Goal: Navigation & Orientation: Understand site structure

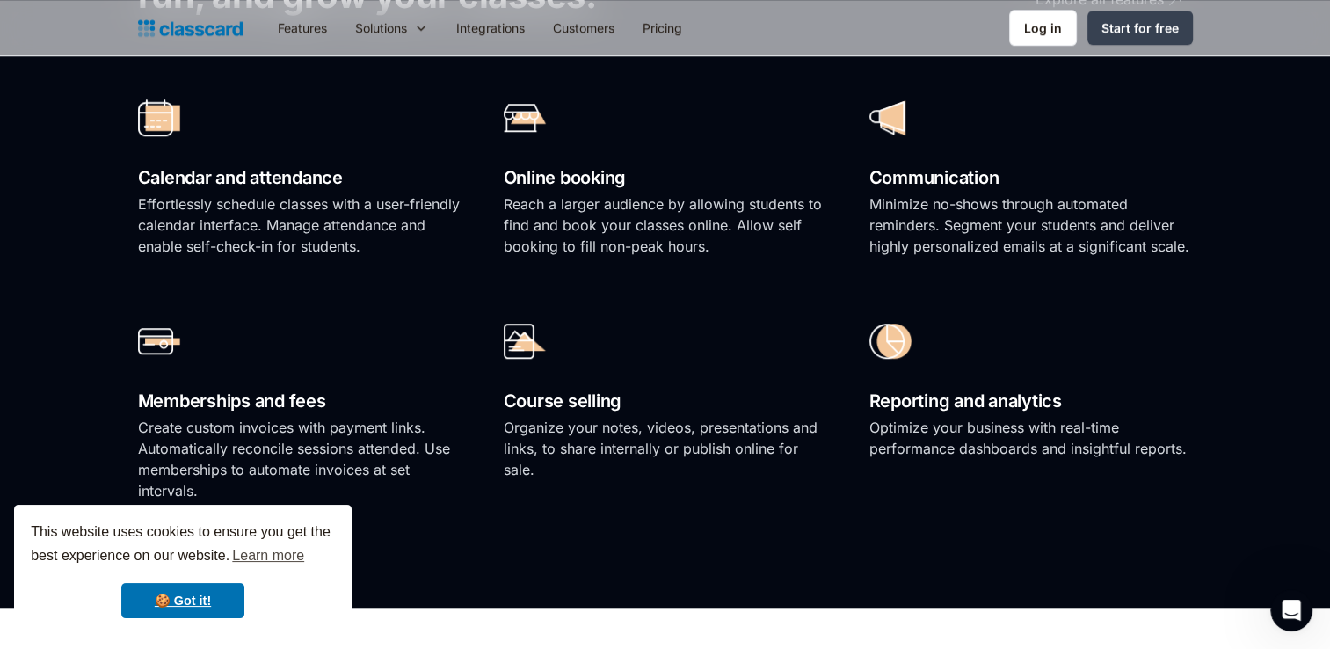
scroll to position [1315, 0]
click at [214, 604] on link "🍪 Got it!" at bounding box center [182, 600] width 123 height 35
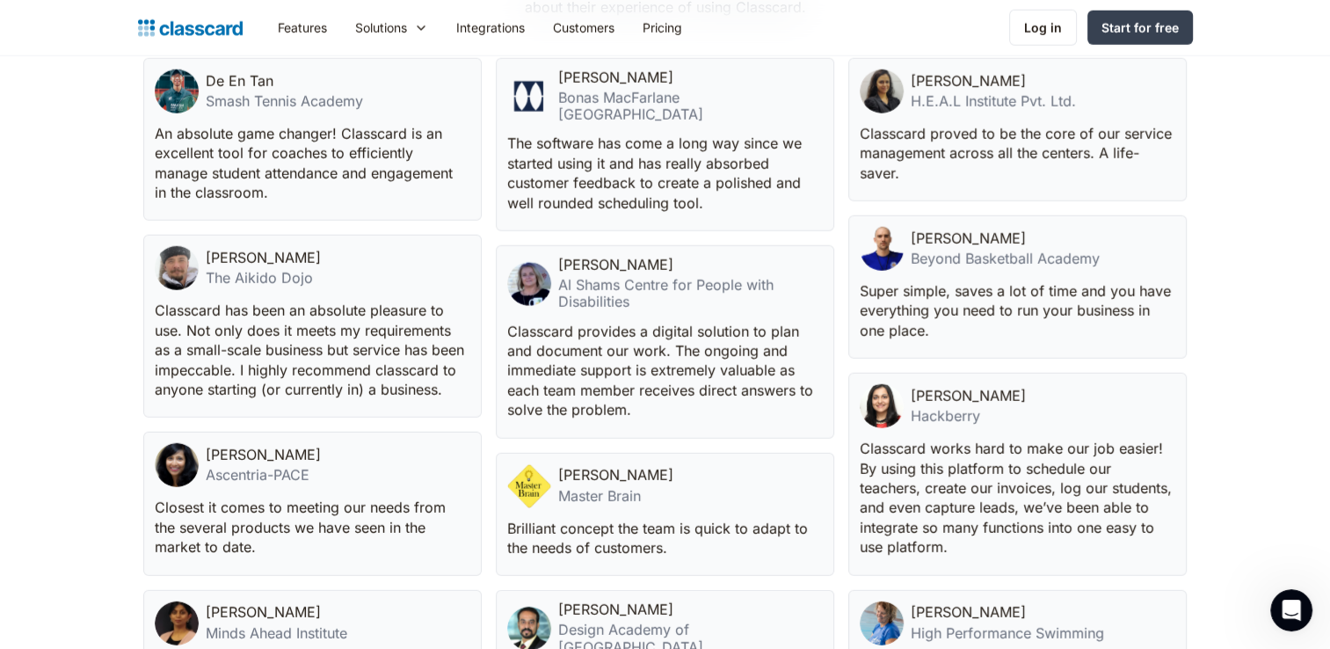
scroll to position [4581, 0]
click at [629, 384] on p "Classcard provides a digital solution to plan and document our work. The ongoin…" at bounding box center [663, 371] width 312 height 98
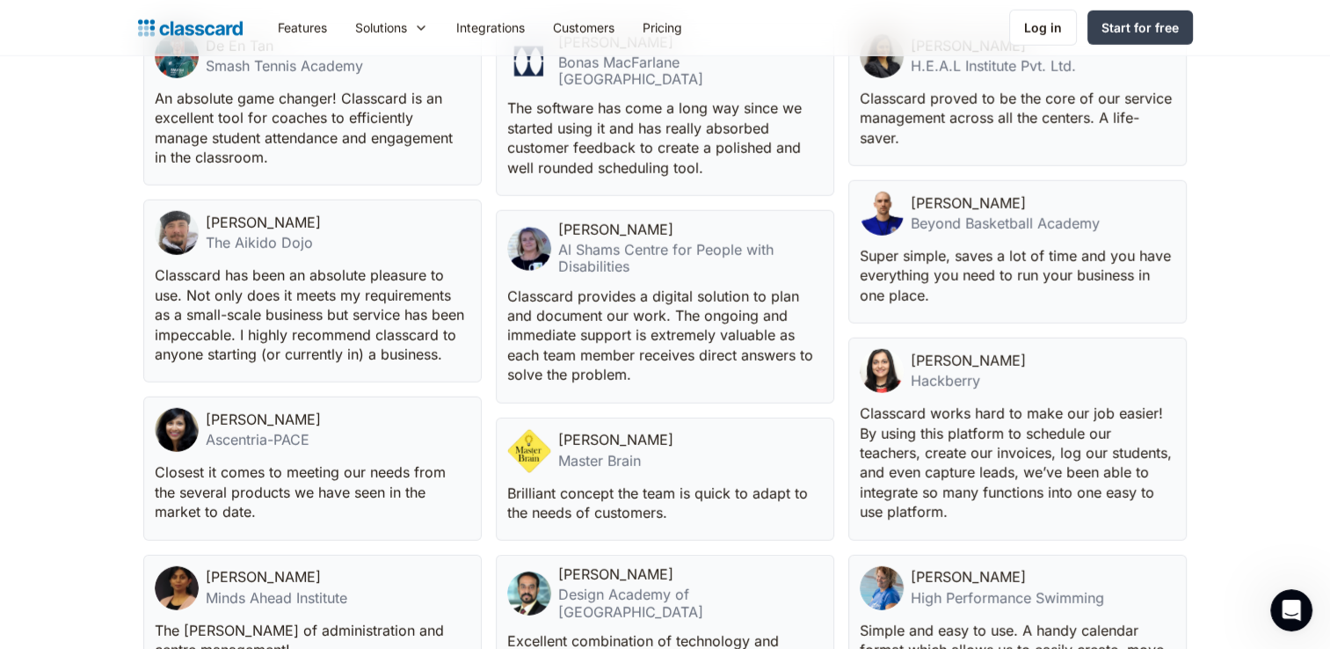
scroll to position [4604, 0]
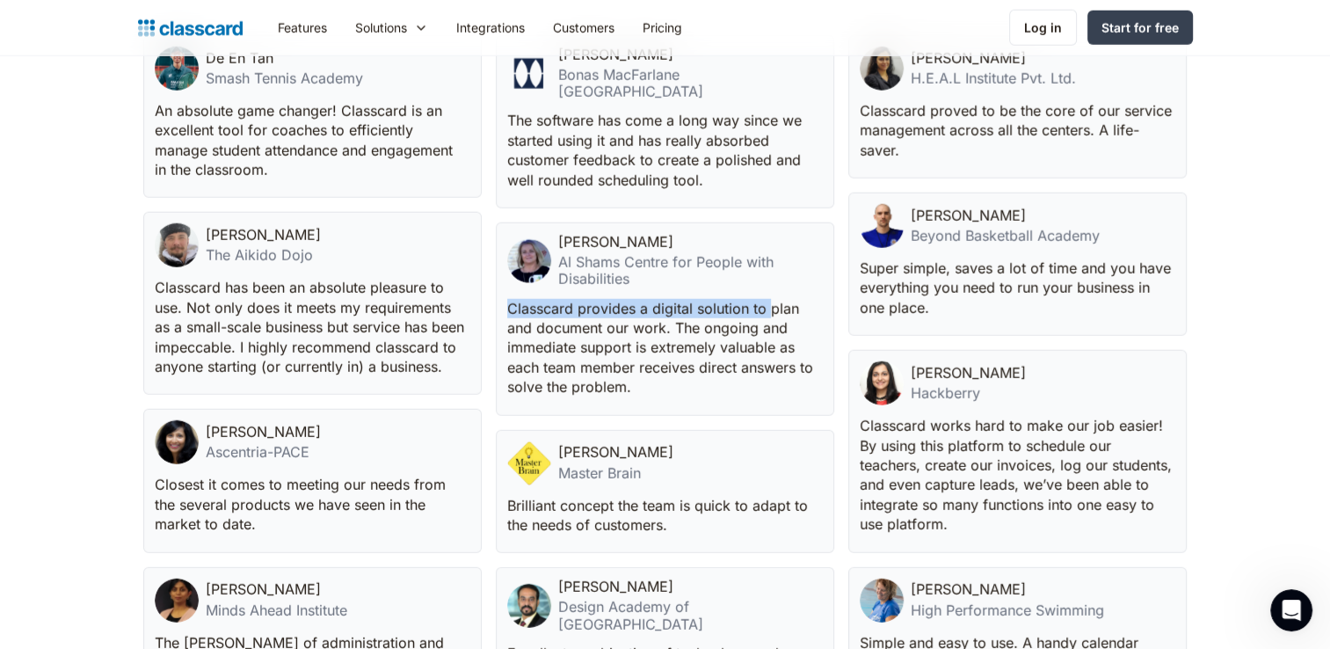
drag, startPoint x: 505, startPoint y: 272, endPoint x: 769, endPoint y: 276, distance: 264.6
click at [769, 276] on div "Ursula Rohrer Al Shams Centre for People with Disabilities Classcard provides a…" at bounding box center [665, 318] width 338 height 193
copy p "Classcard provides a digital solution to"
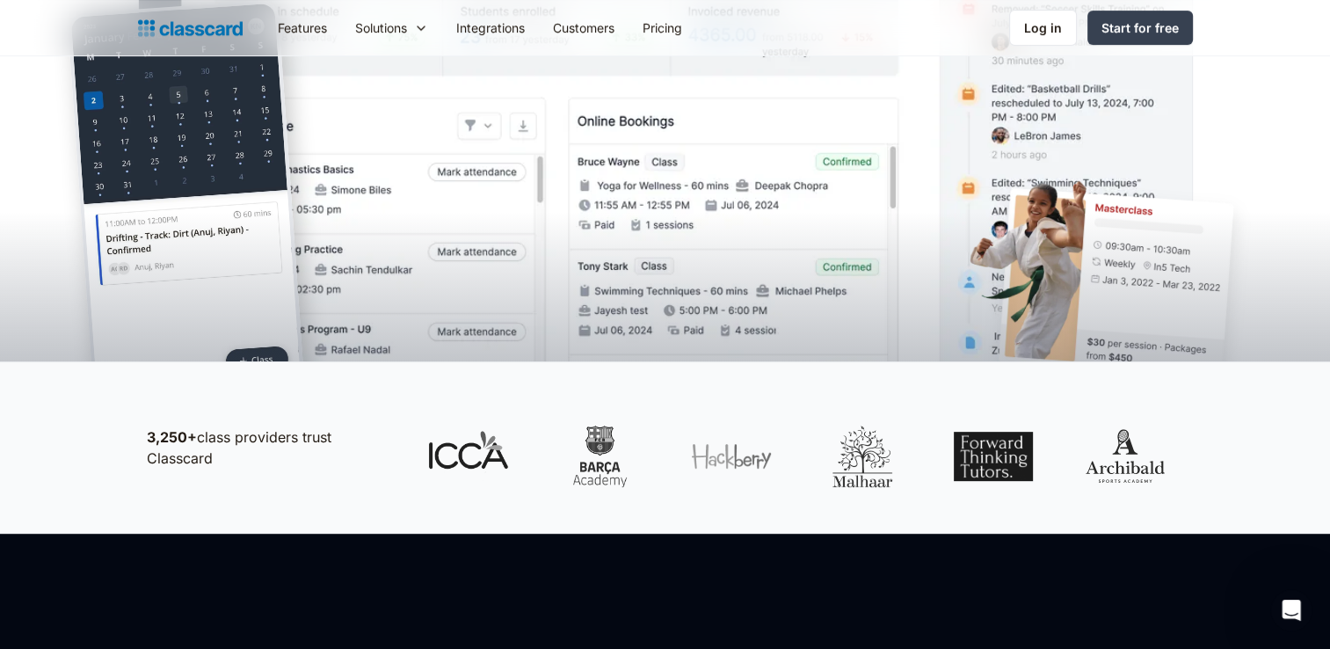
scroll to position [0, 0]
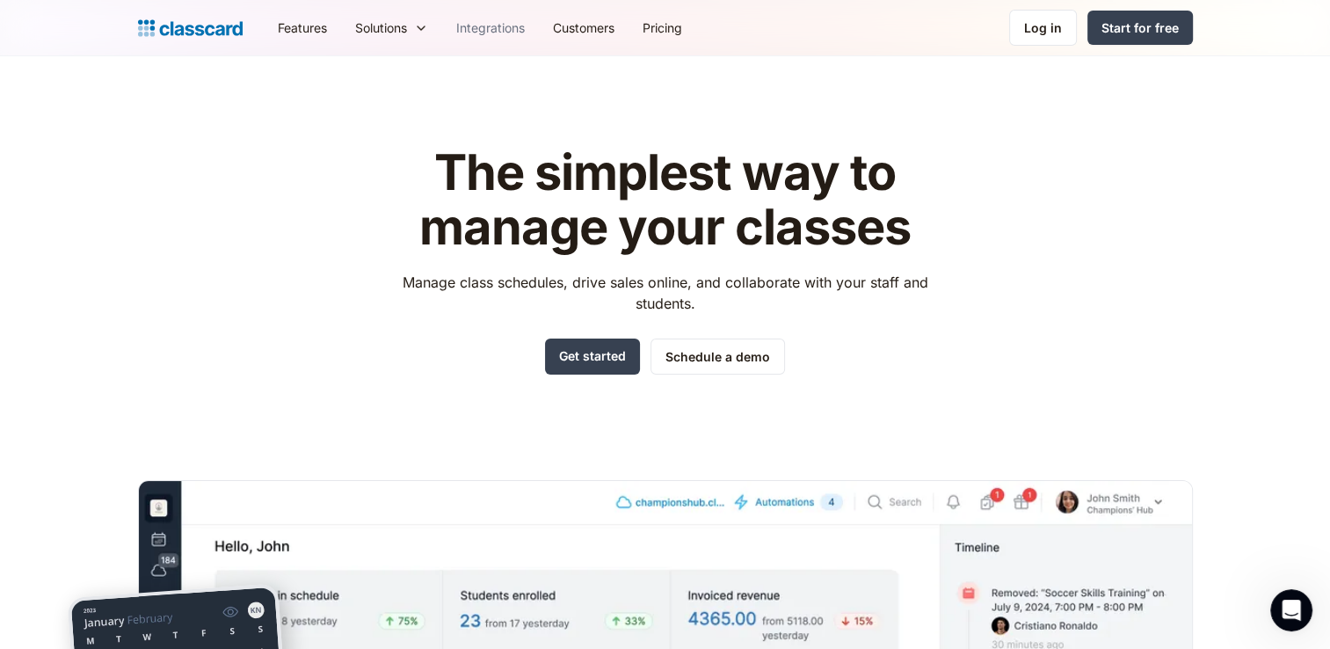
click at [510, 33] on link "Integrations" at bounding box center [490, 28] width 97 height 40
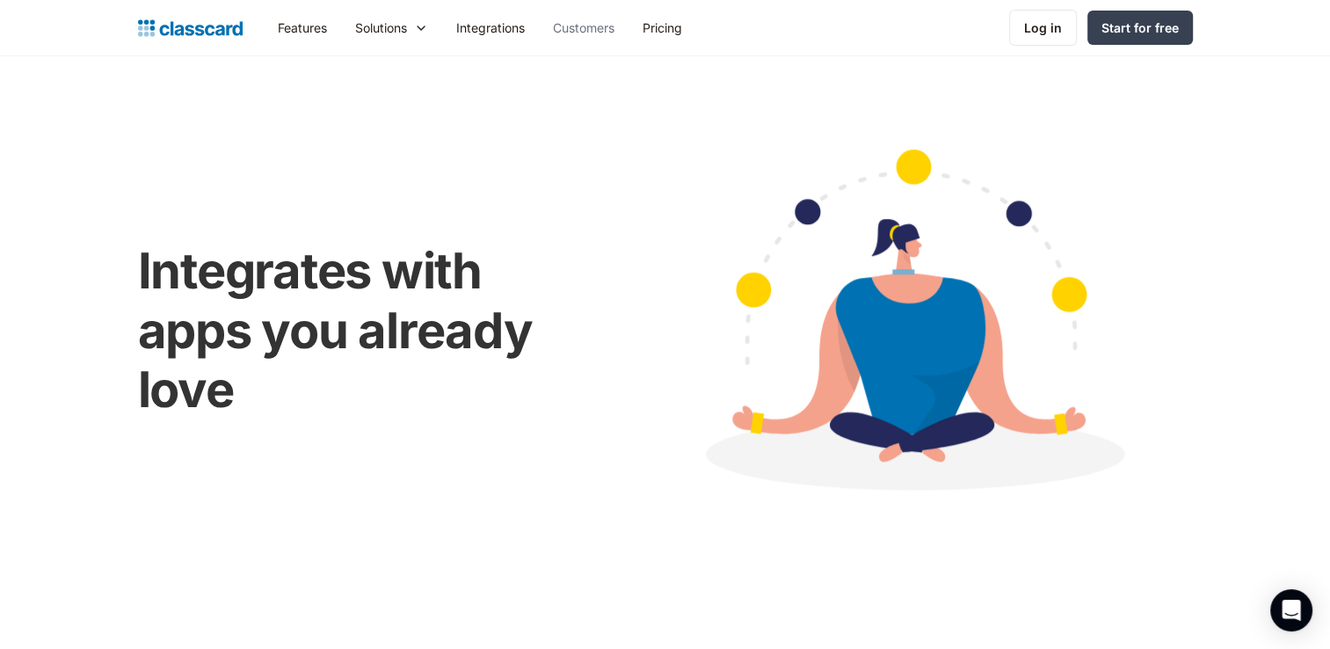
click at [599, 30] on link "Customers" at bounding box center [584, 28] width 90 height 40
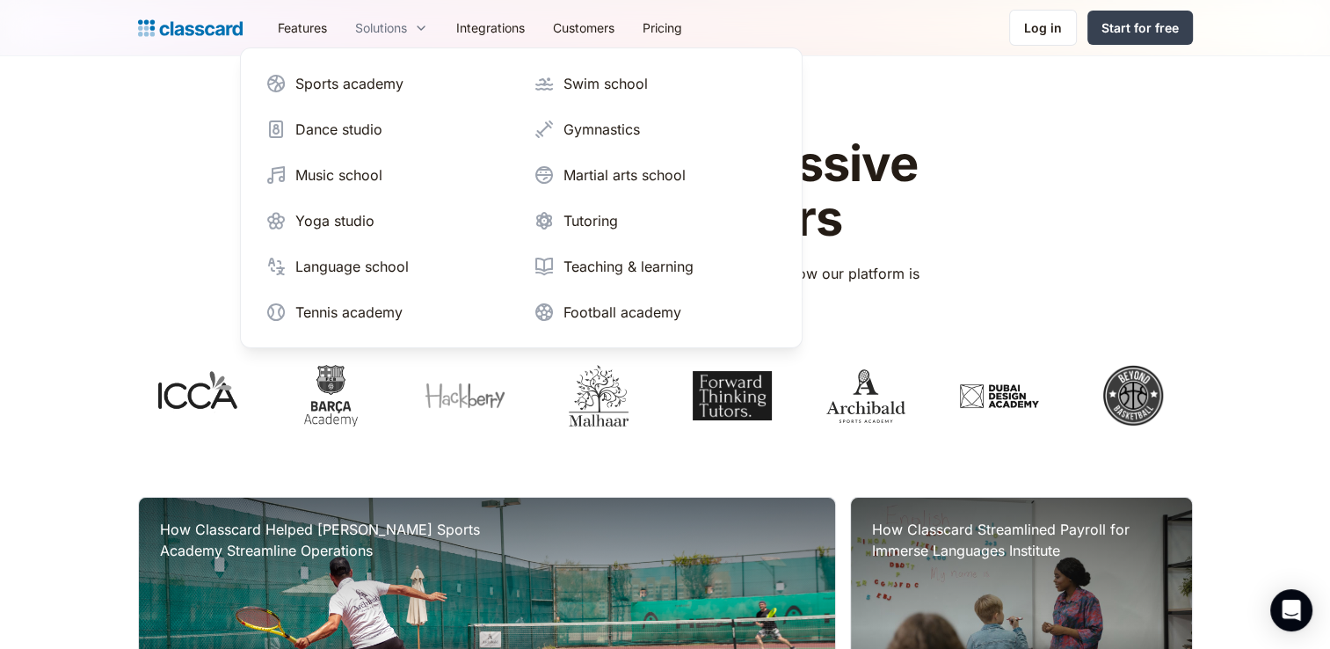
click at [389, 27] on div "Solutions" at bounding box center [381, 27] width 52 height 18
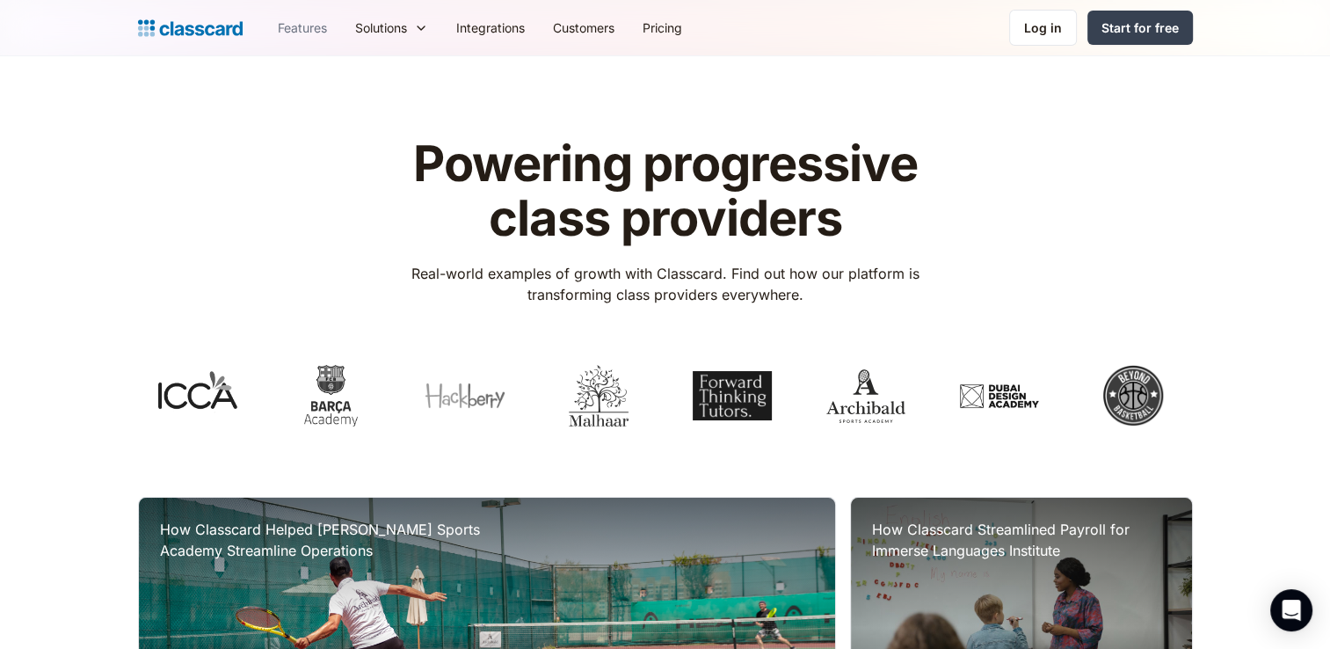
click at [306, 22] on link "Features" at bounding box center [302, 28] width 77 height 40
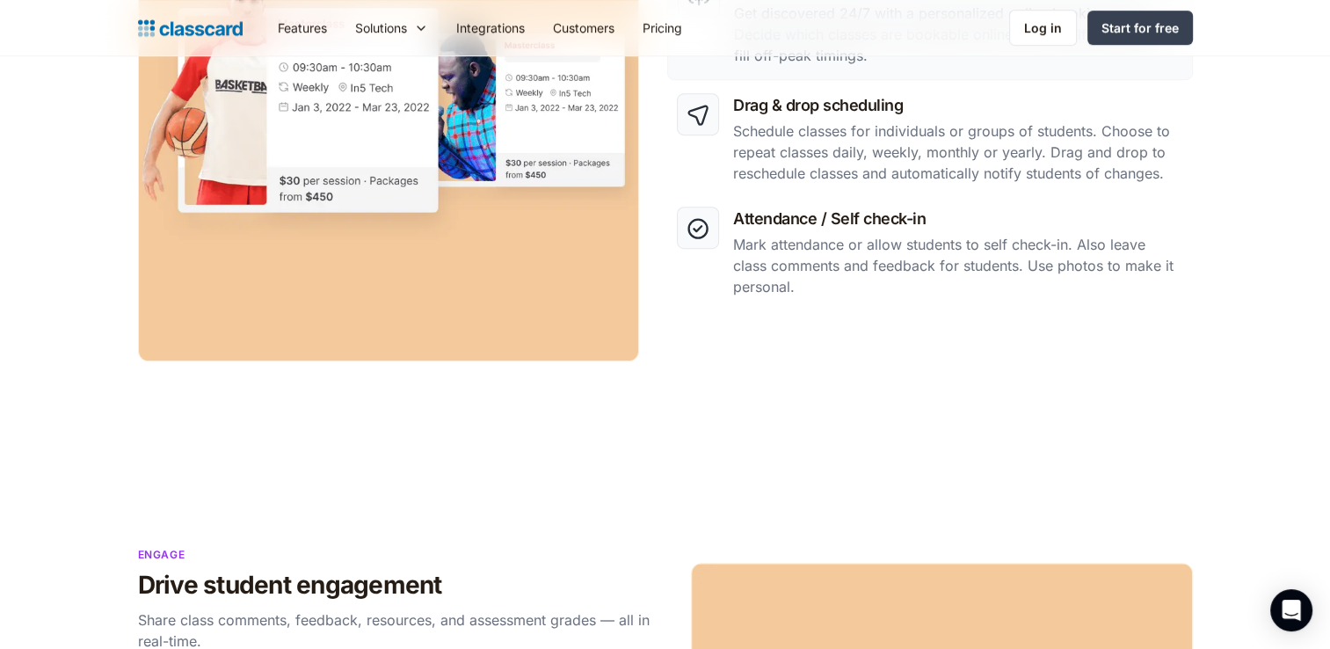
scroll to position [939, 0]
